Goal: Information Seeking & Learning: Learn about a topic

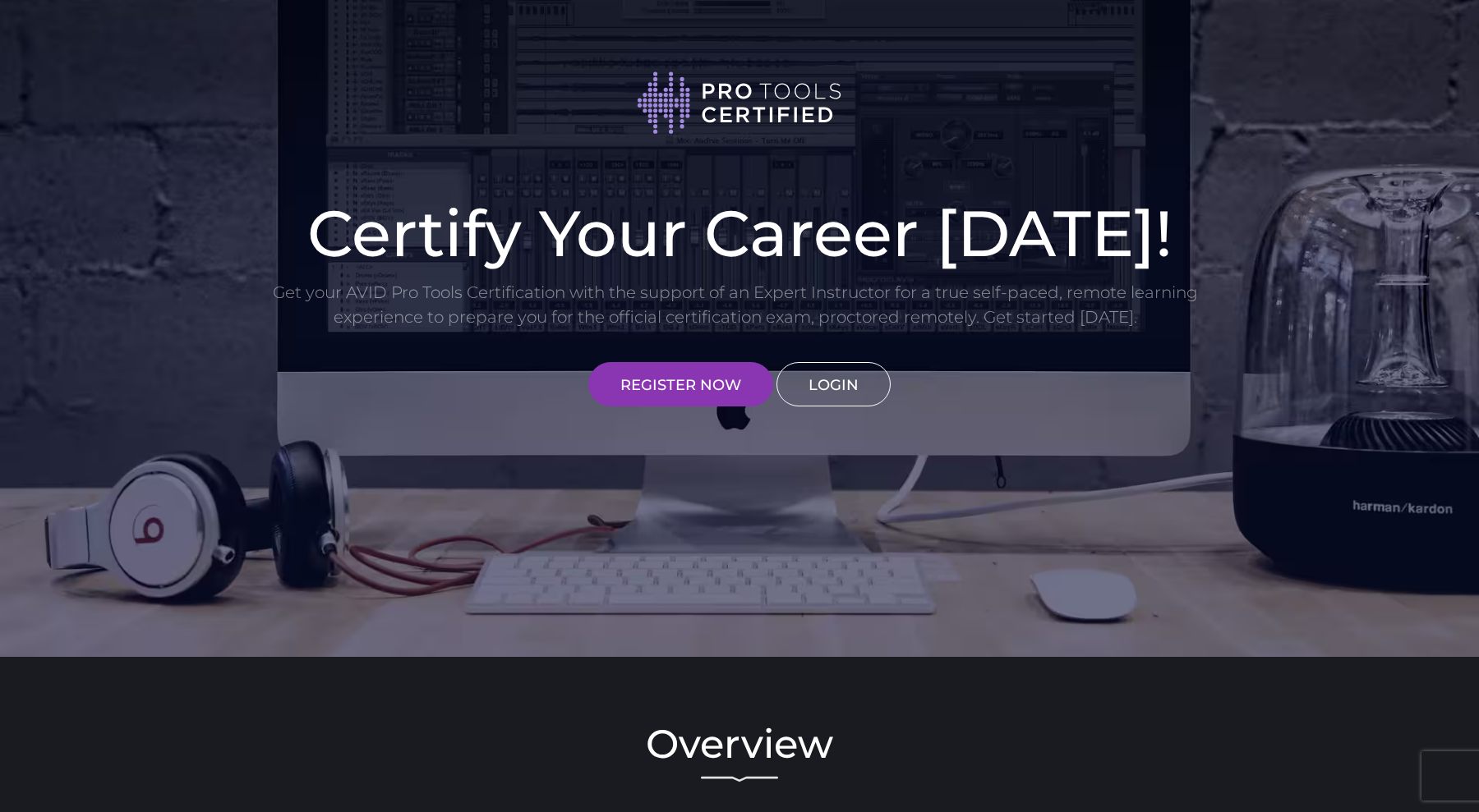
click at [816, 371] on link "LOGIN" at bounding box center [833, 384] width 114 height 44
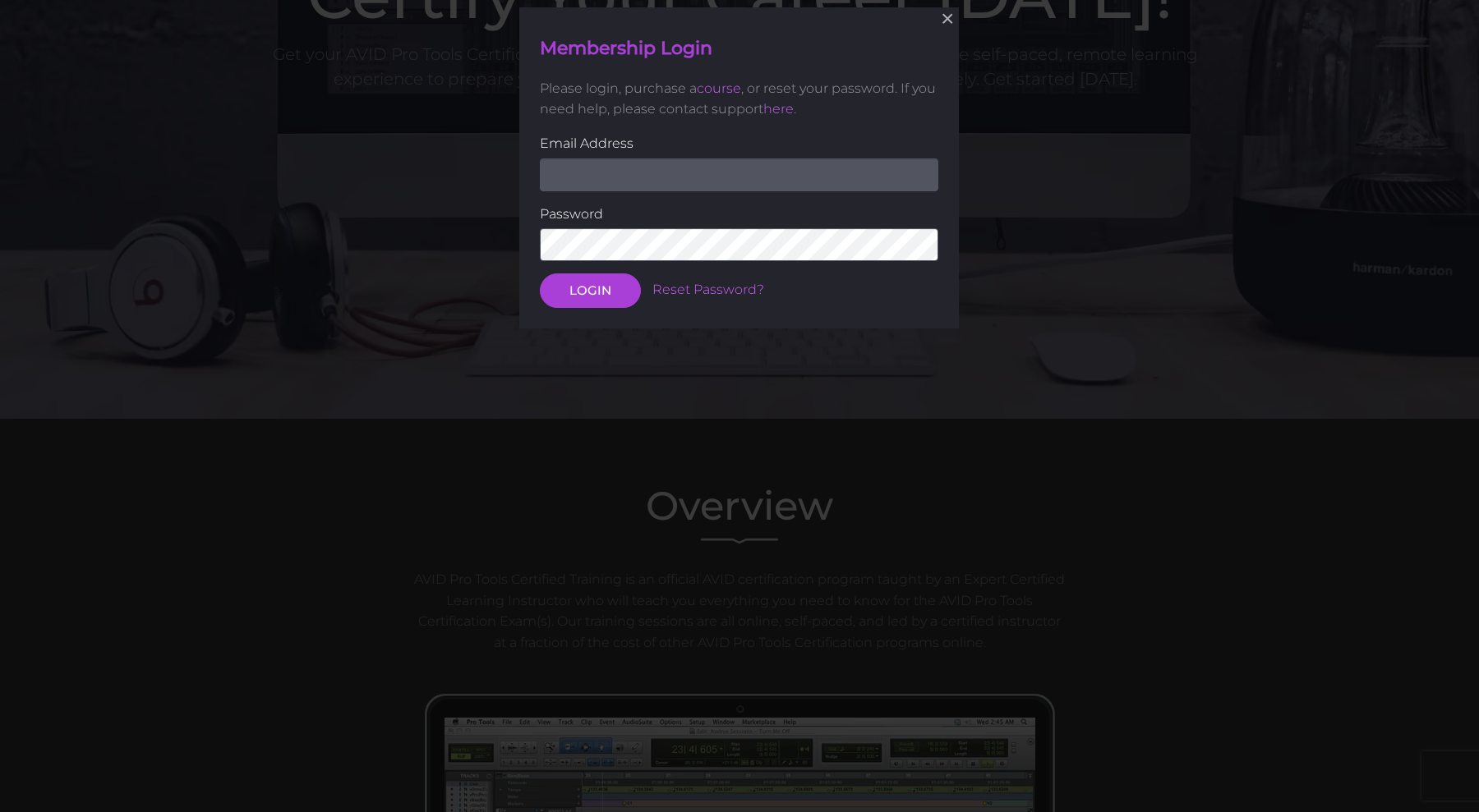
scroll to position [240, 0]
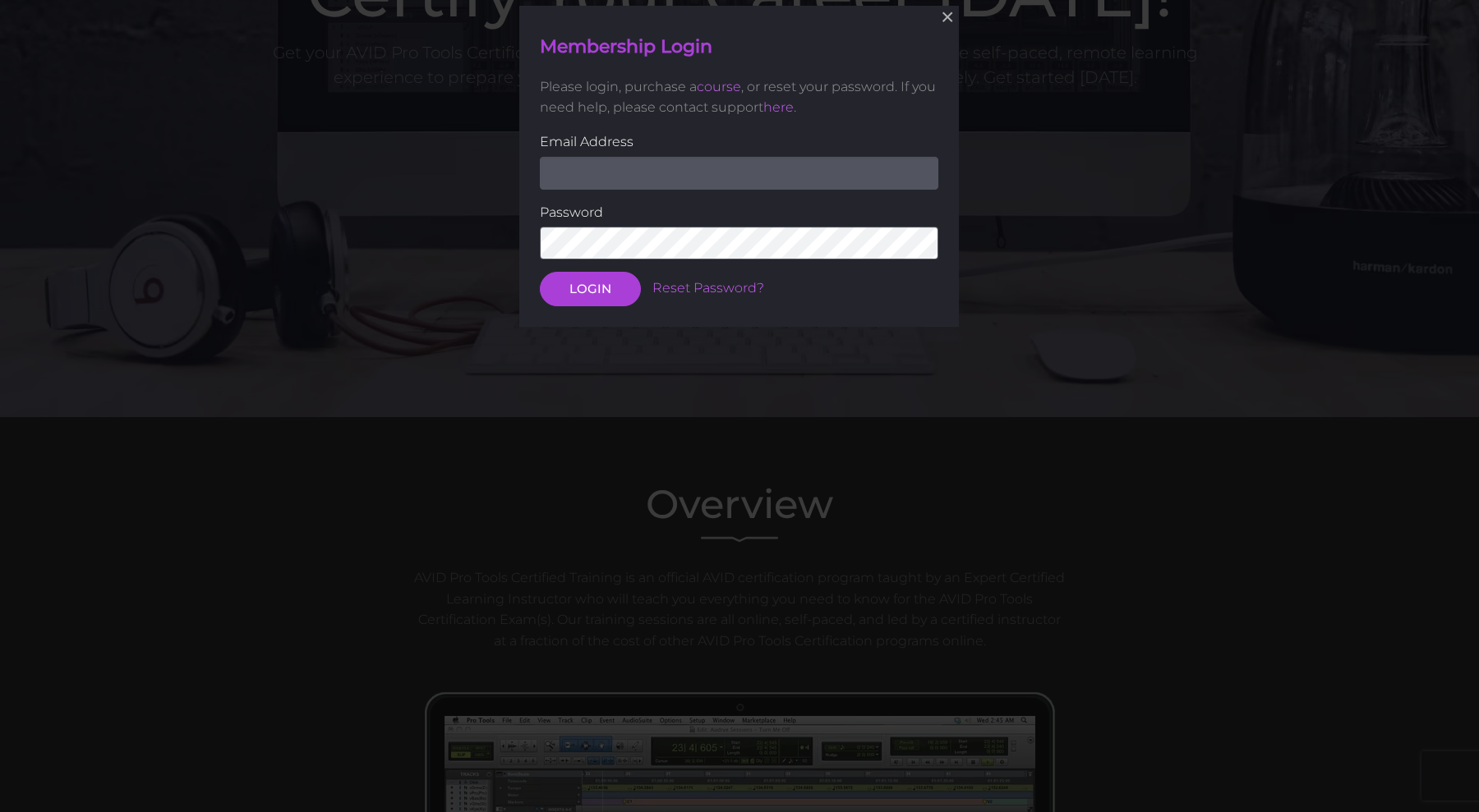
click at [685, 166] on input "email" at bounding box center [739, 173] width 399 height 33
type input "Dimenak90@gmail.com"
click at [540, 272] on button "LOGIN" at bounding box center [591, 289] width 101 height 34
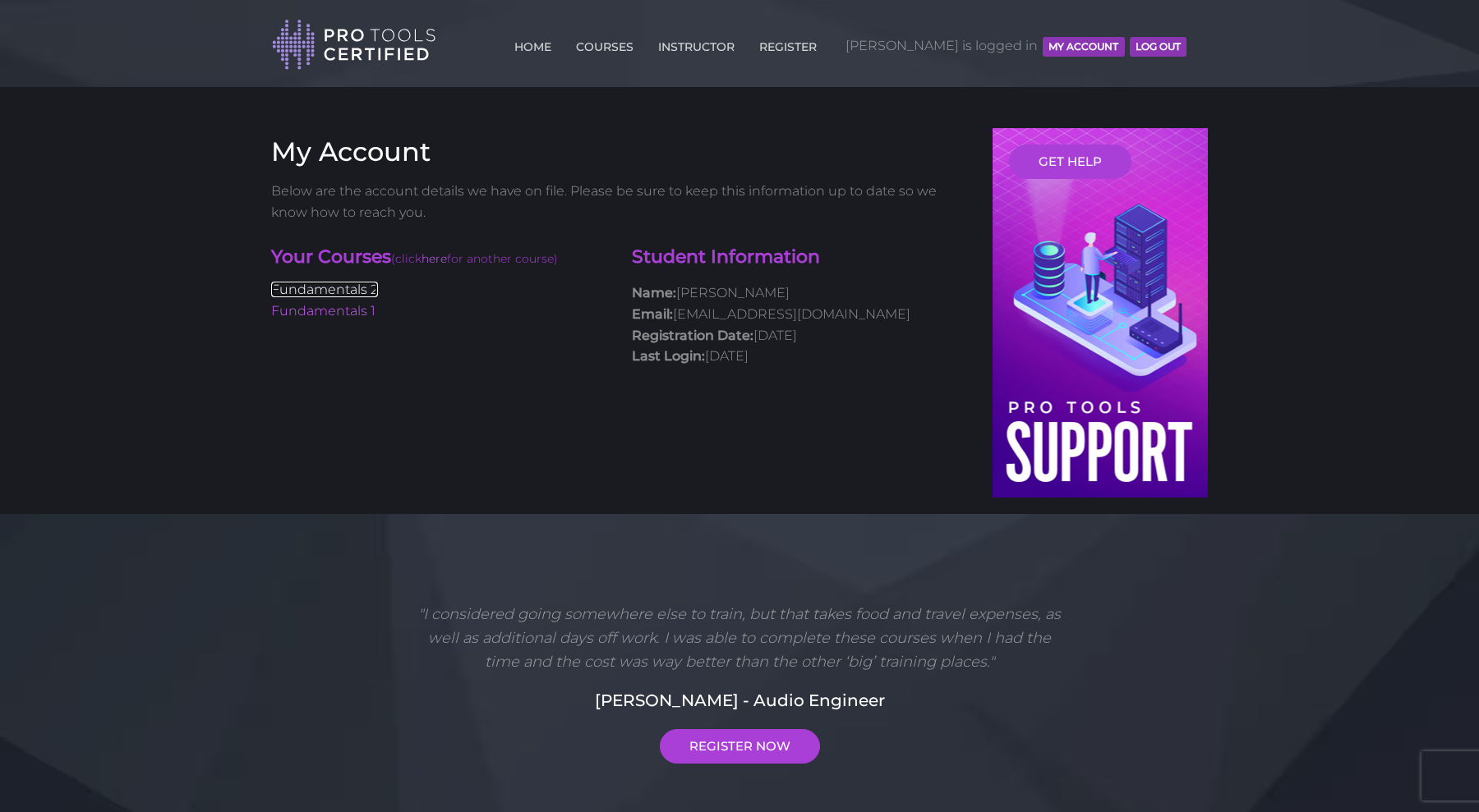
click at [298, 294] on link "Fundamentals 2" at bounding box center [325, 289] width 107 height 15
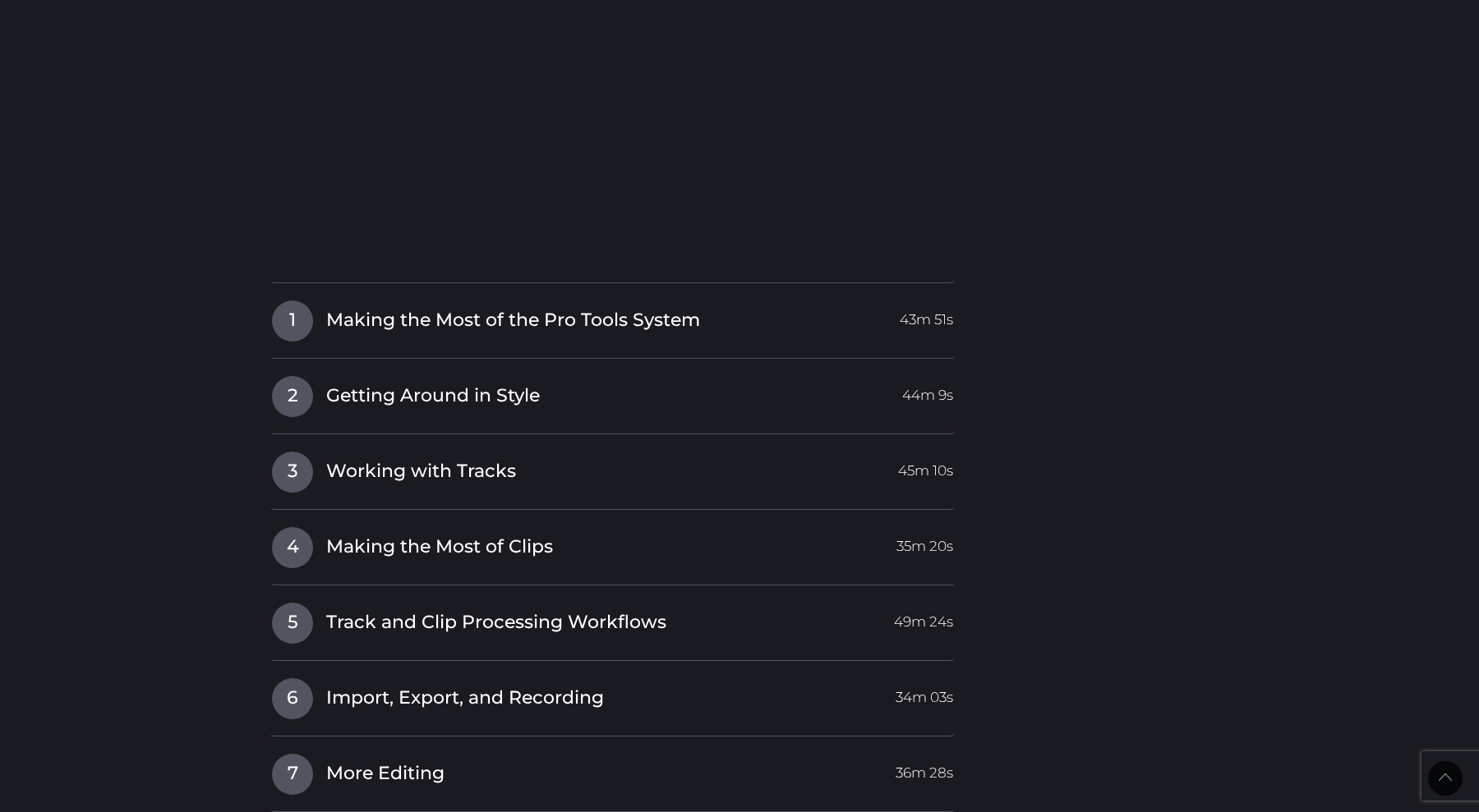
scroll to position [2214, 0]
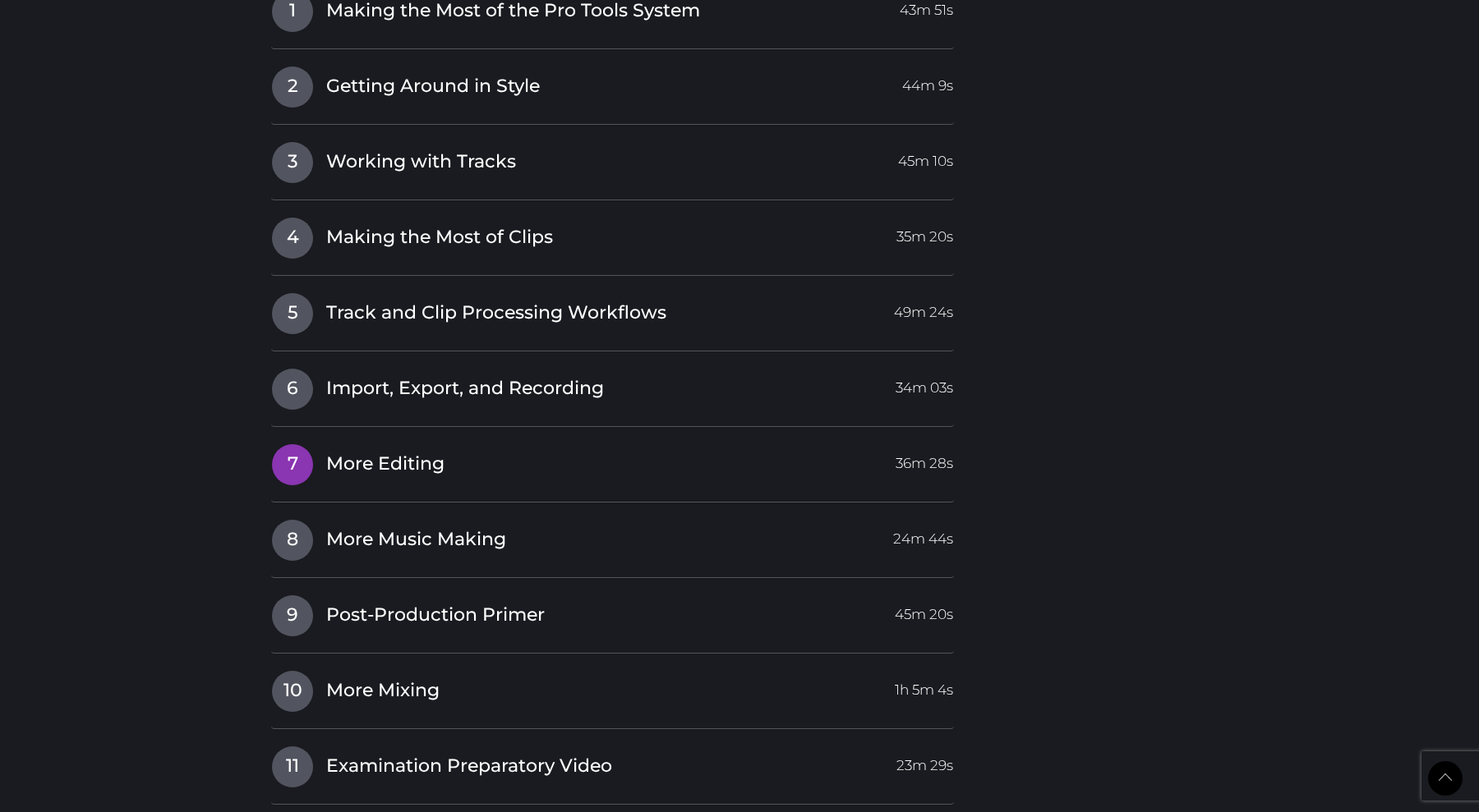
click at [356, 461] on span "More Editing" at bounding box center [385, 465] width 119 height 25
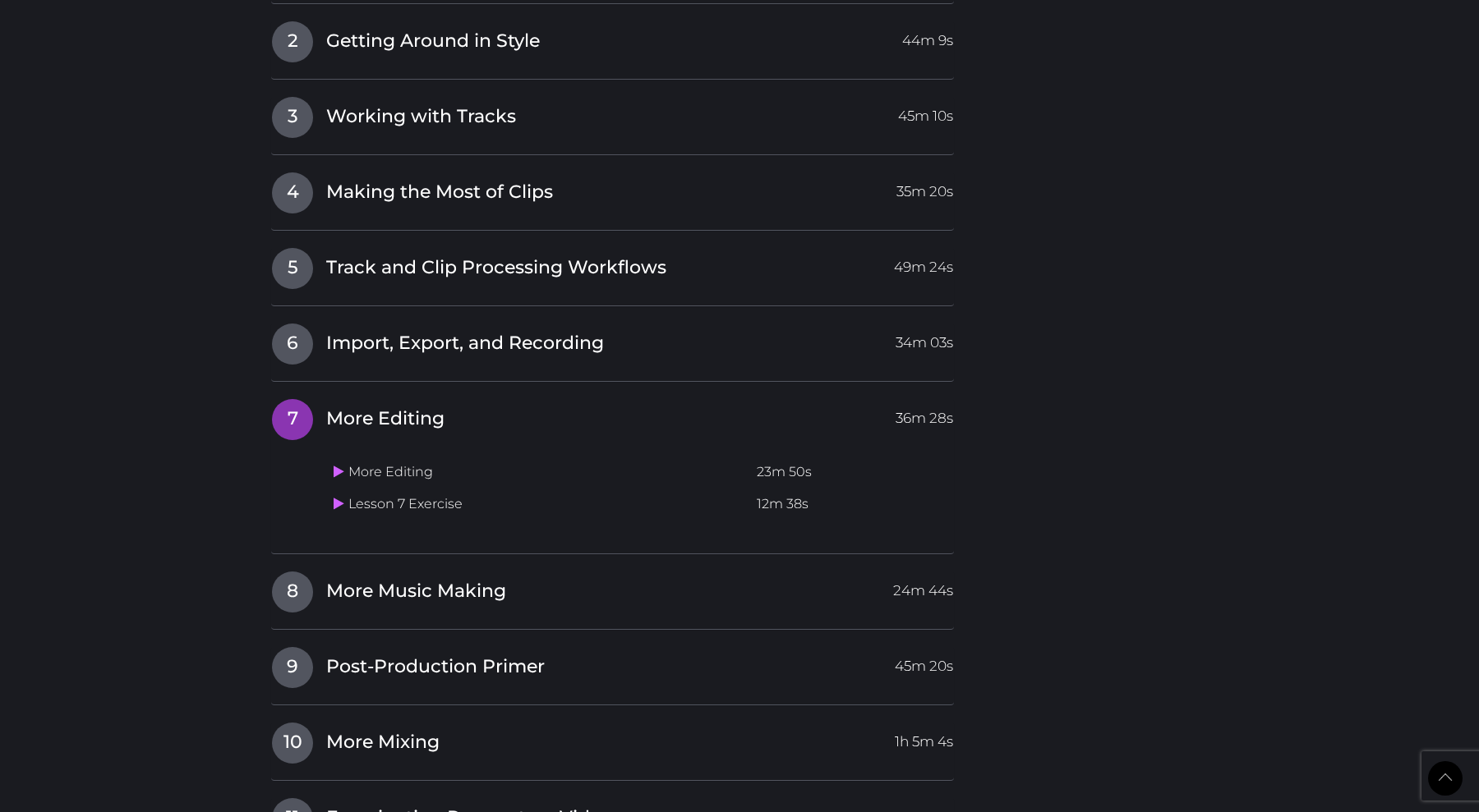
scroll to position [1860, 0]
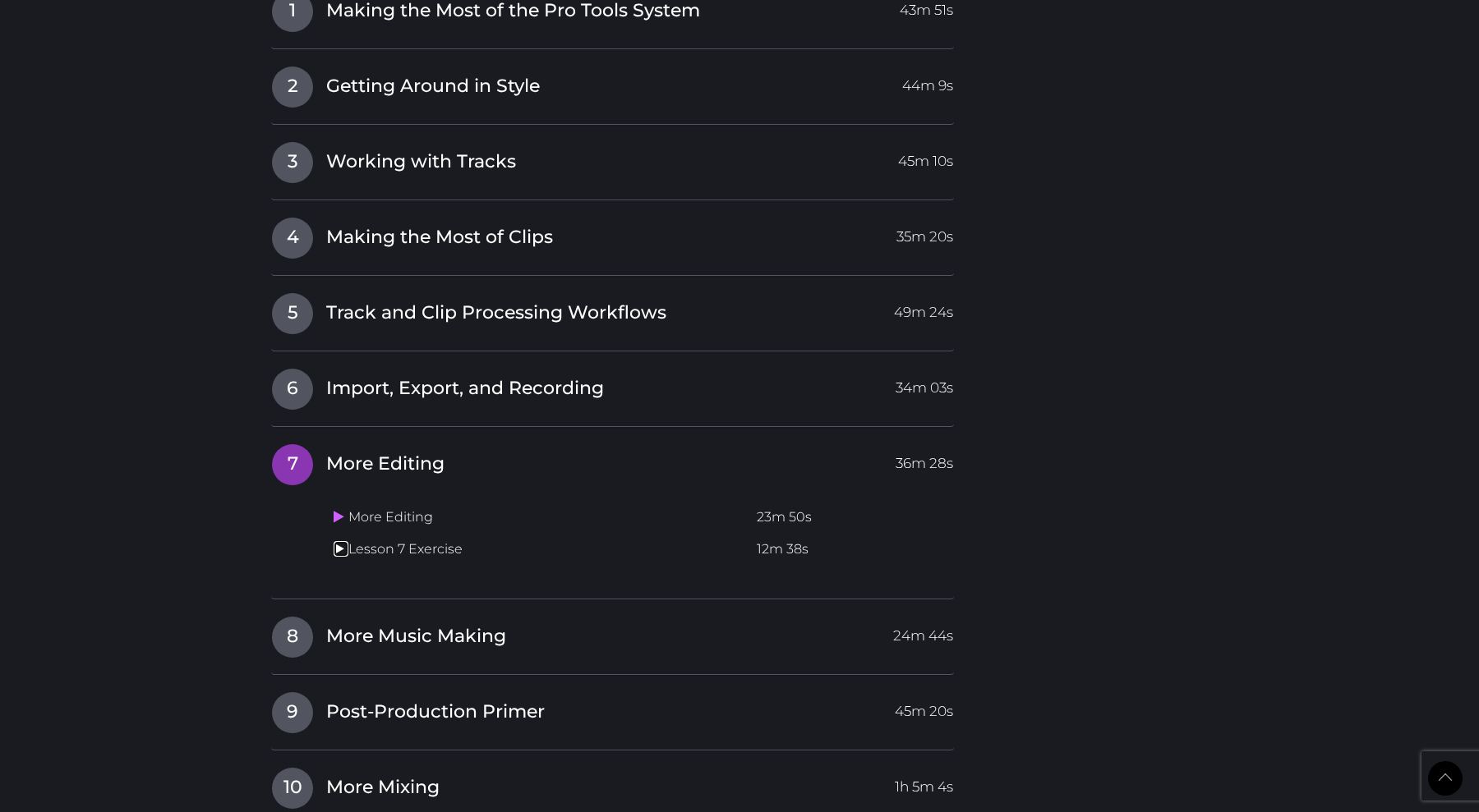
click at [339, 553] on icon at bounding box center [339, 548] width 11 height 14
